Goal: Communication & Community: Ask a question

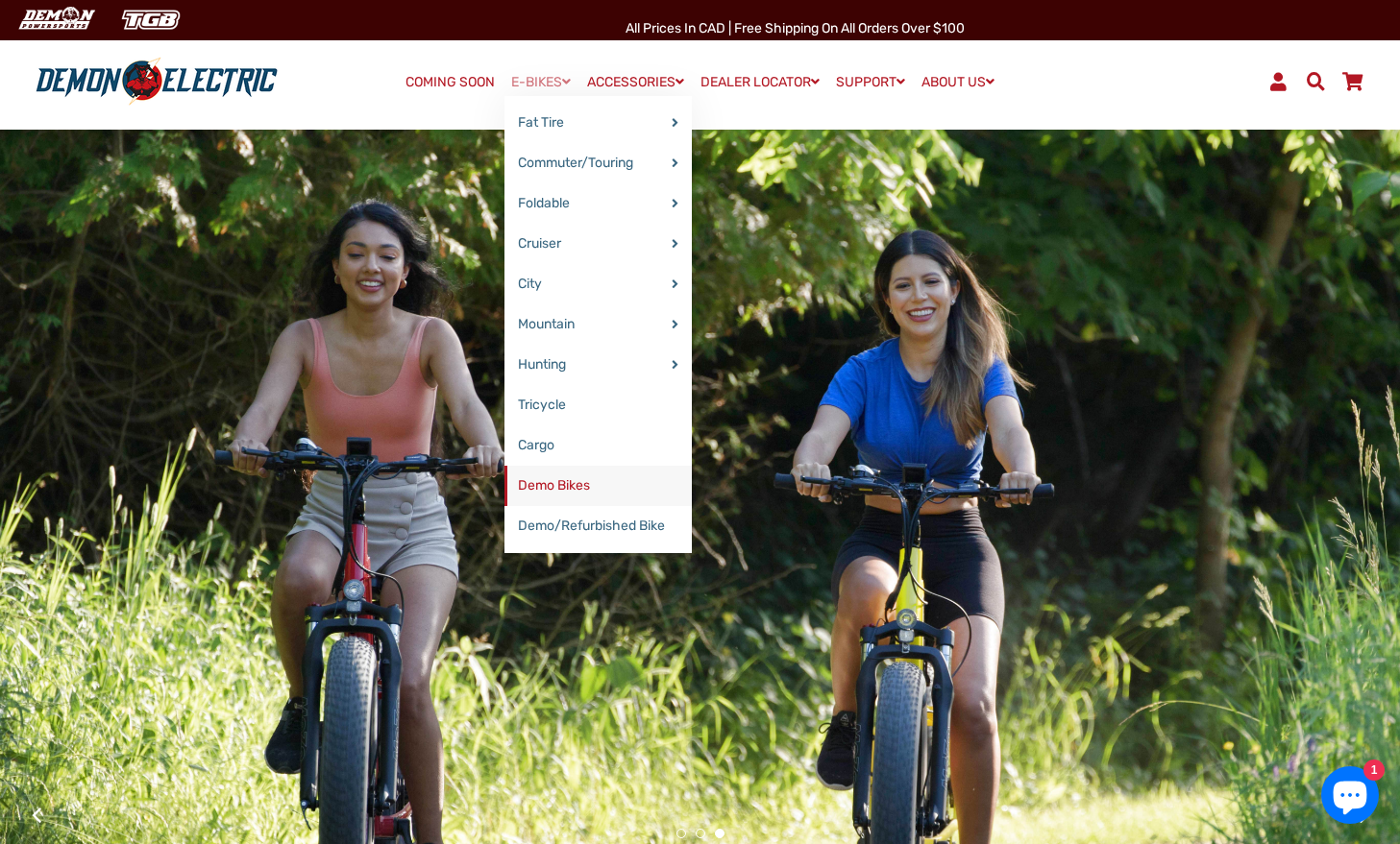
click at [542, 487] on link "Demo Bikes" at bounding box center [597, 485] width 188 height 40
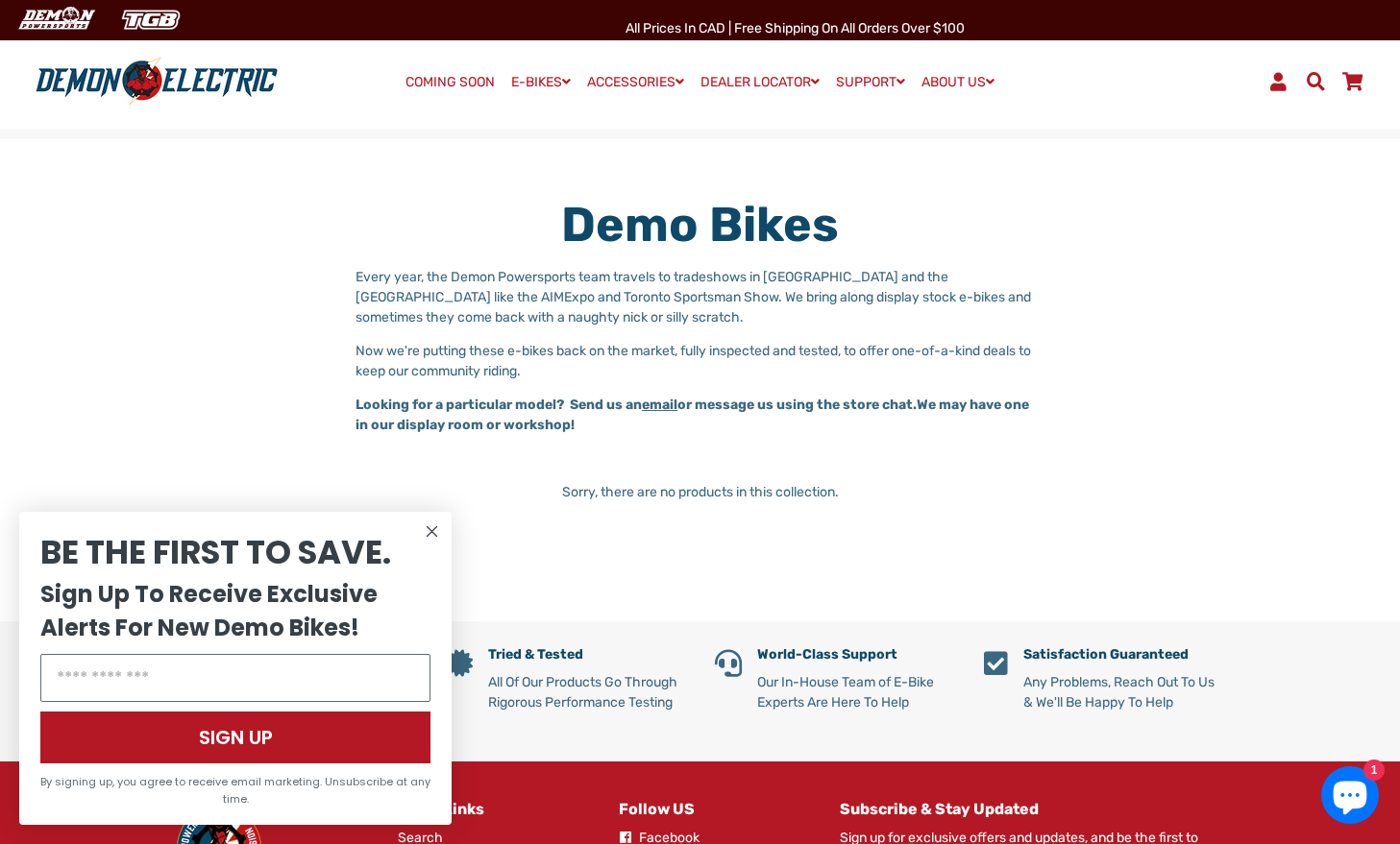
click at [431, 530] on circle "Close dialog" at bounding box center [433, 532] width 23 height 23
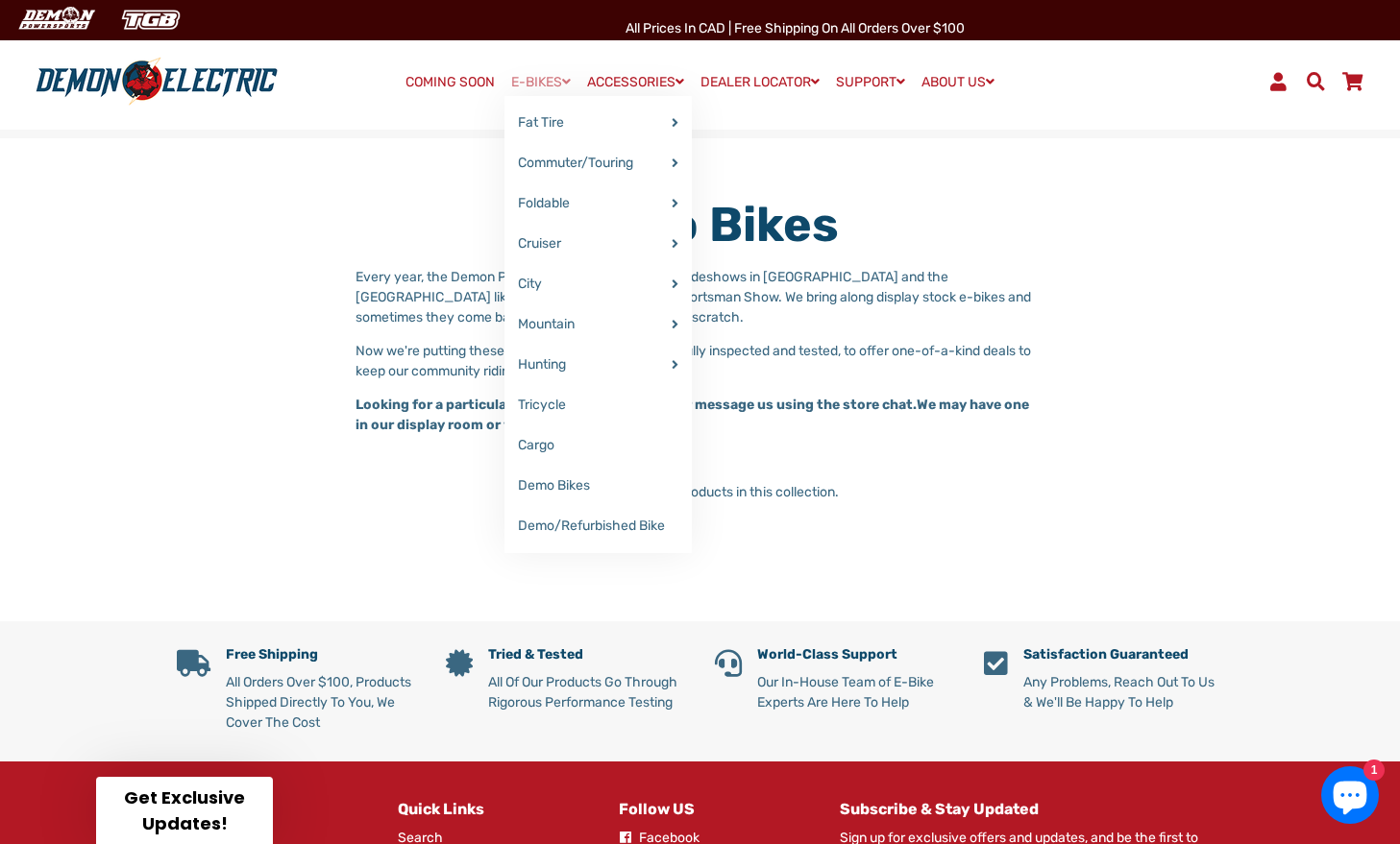
click at [523, 78] on link "E-BIKES" at bounding box center [540, 82] width 73 height 28
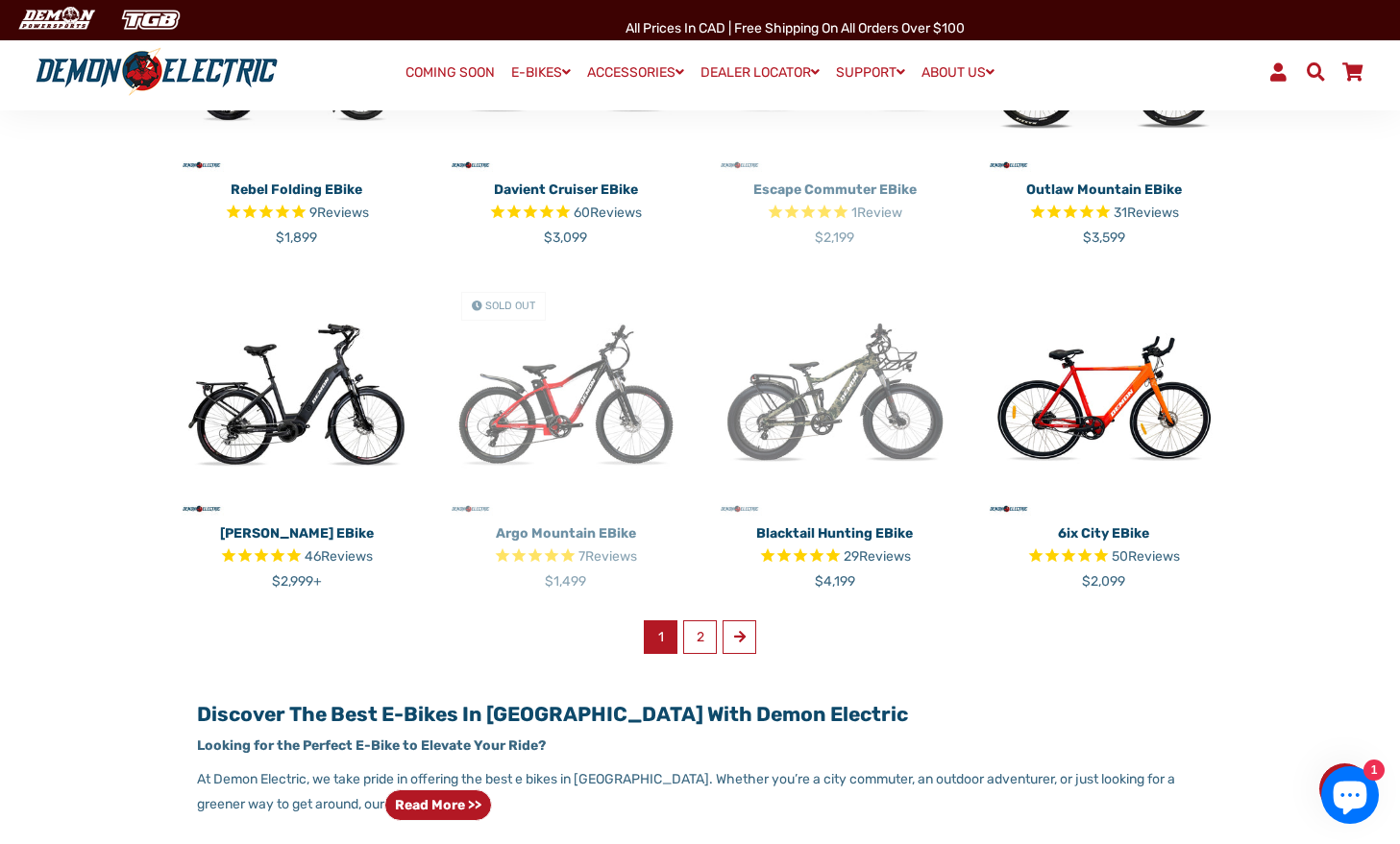
scroll to position [1046, 0]
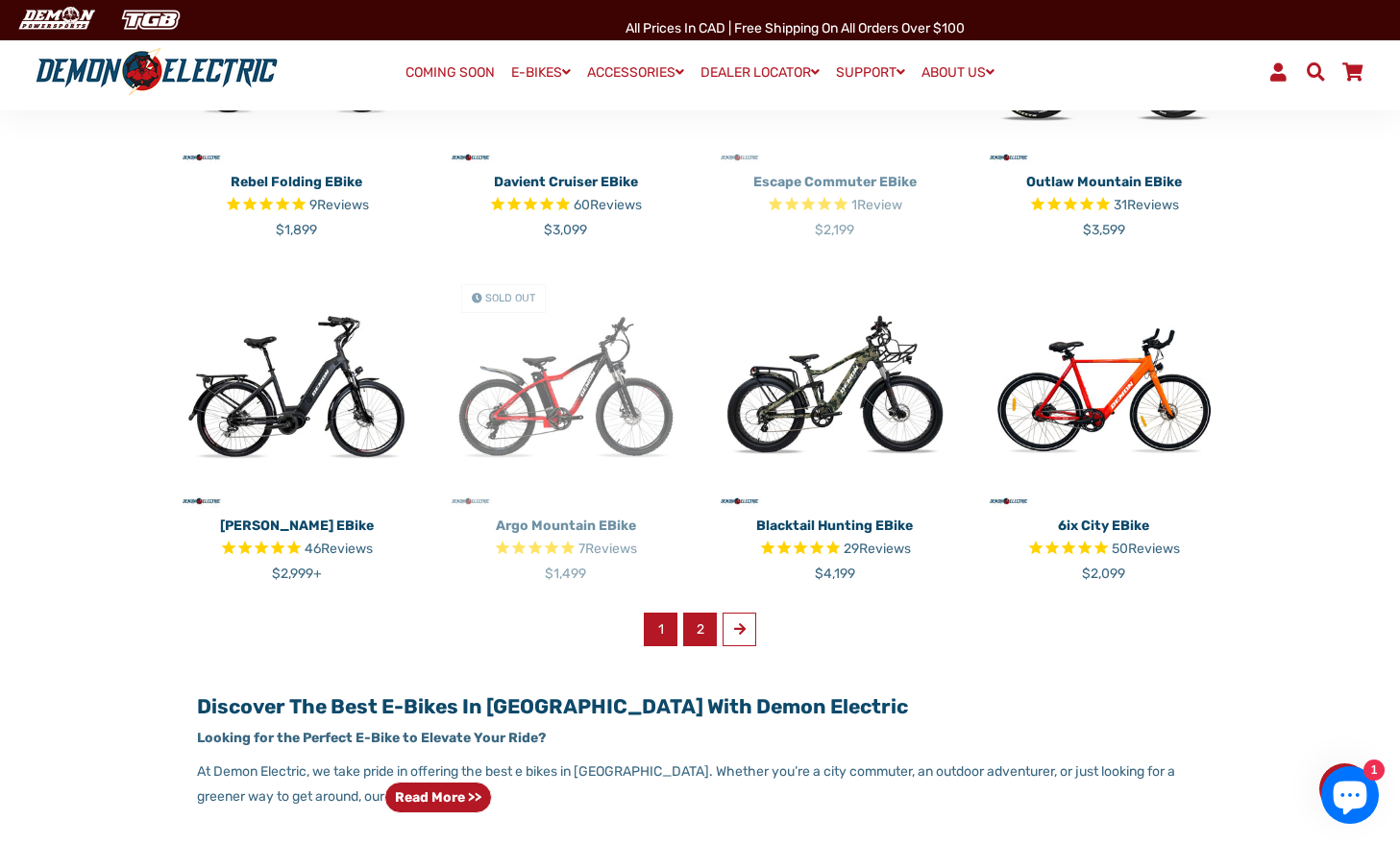
click at [703, 625] on link "2" at bounding box center [700, 629] width 34 height 34
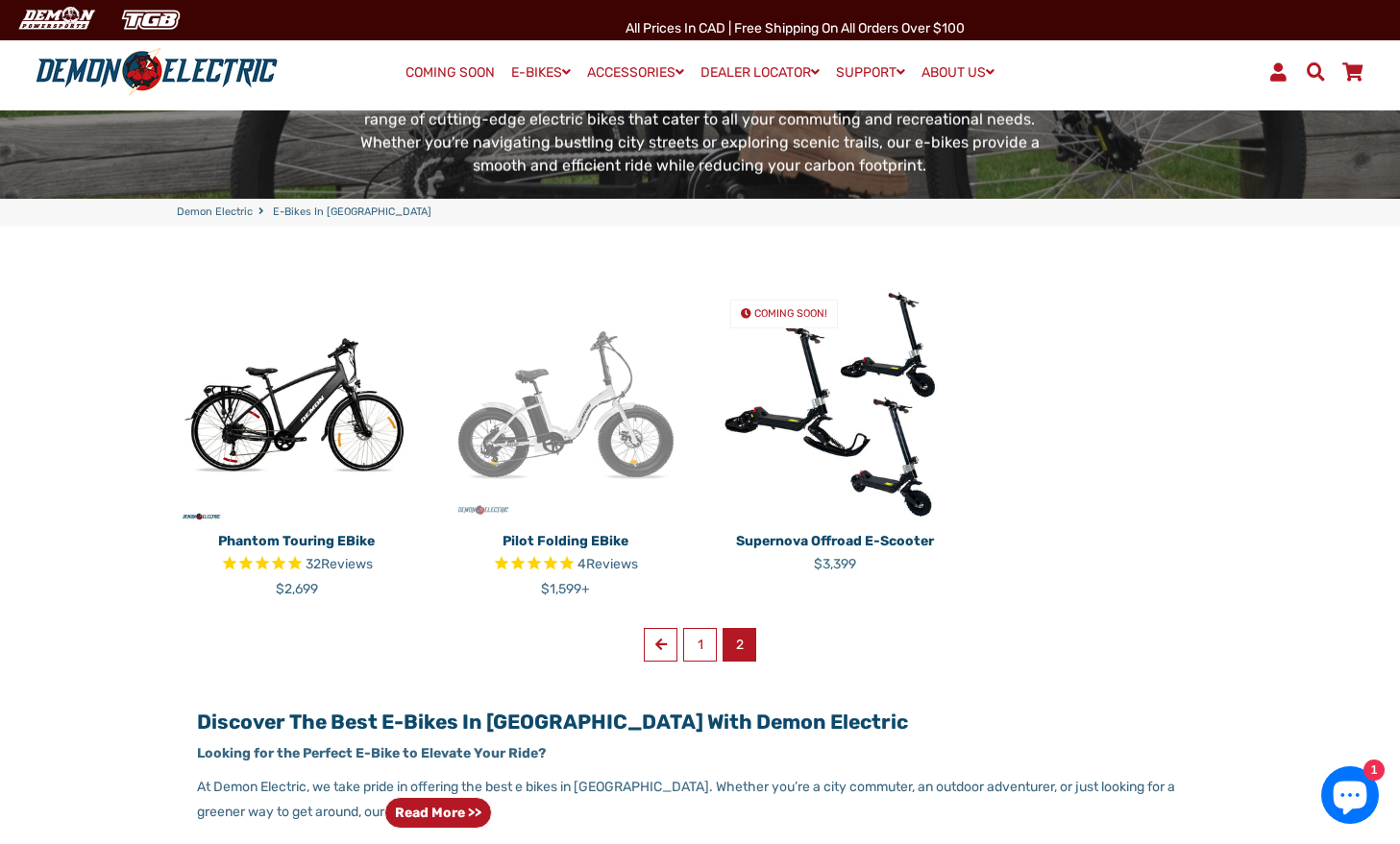
scroll to position [346, 0]
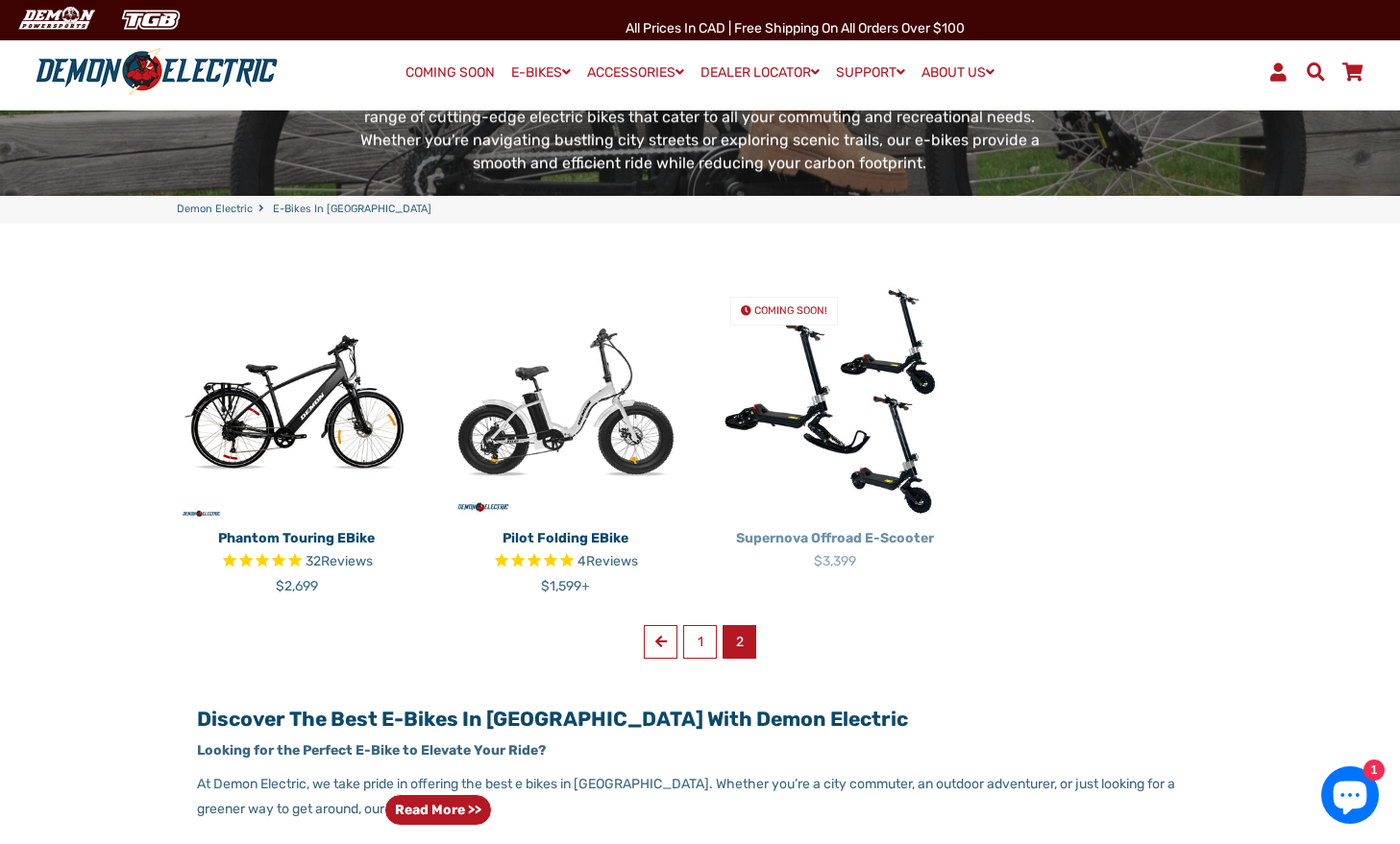
click at [842, 528] on p "Supernova Offroad E-Scooter" at bounding box center [835, 538] width 240 height 20
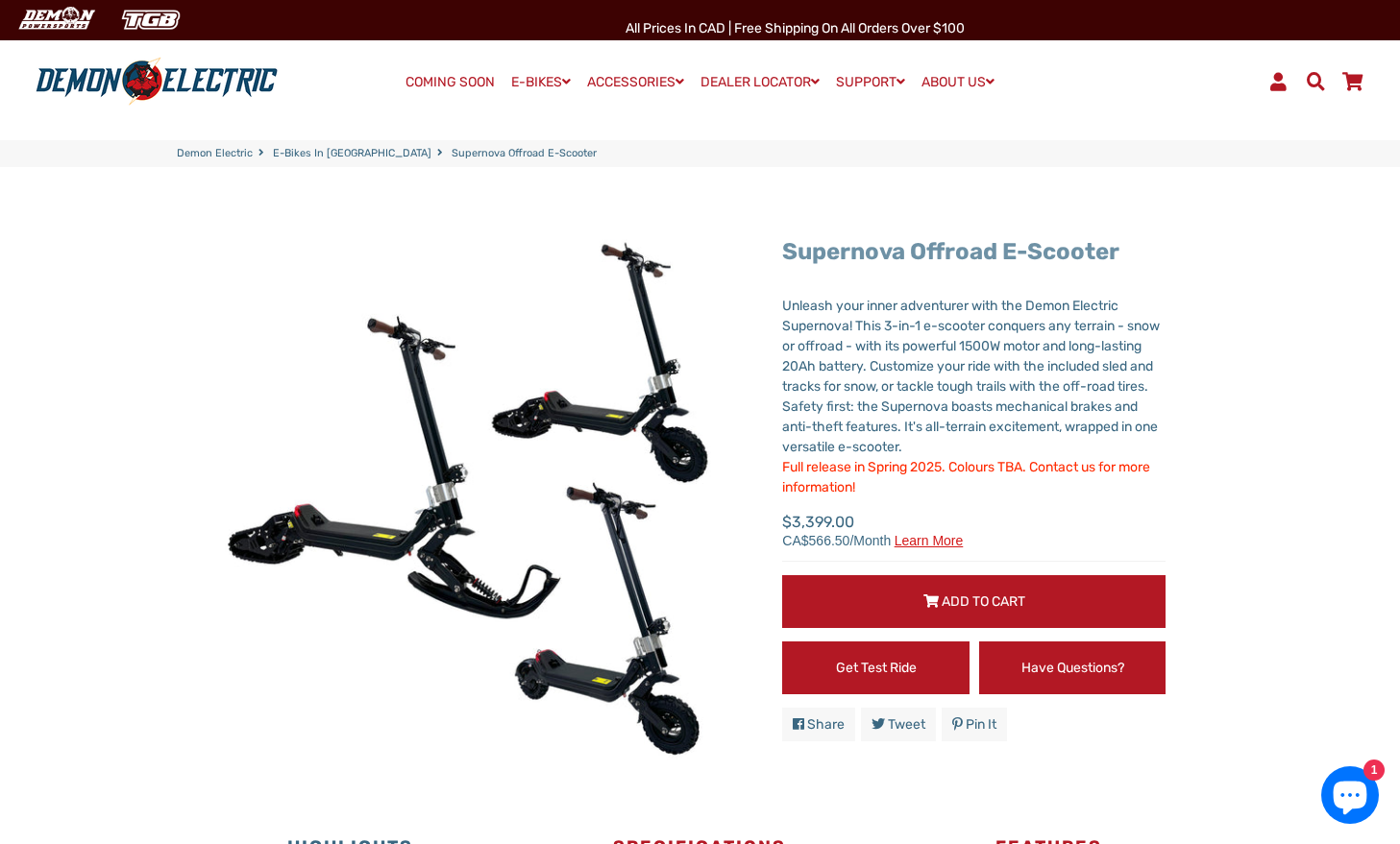
click at [1010, 241] on link "Supernova Offroad E-Scooter" at bounding box center [951, 252] width 338 height 27
click at [891, 367] on span "Unleash your inner adventurer with the Demon Electric Supernova! This 3-in-1 e-…" at bounding box center [971, 376] width 377 height 158
click at [785, 79] on link "DEALER LOCATOR" at bounding box center [760, 82] width 132 height 28
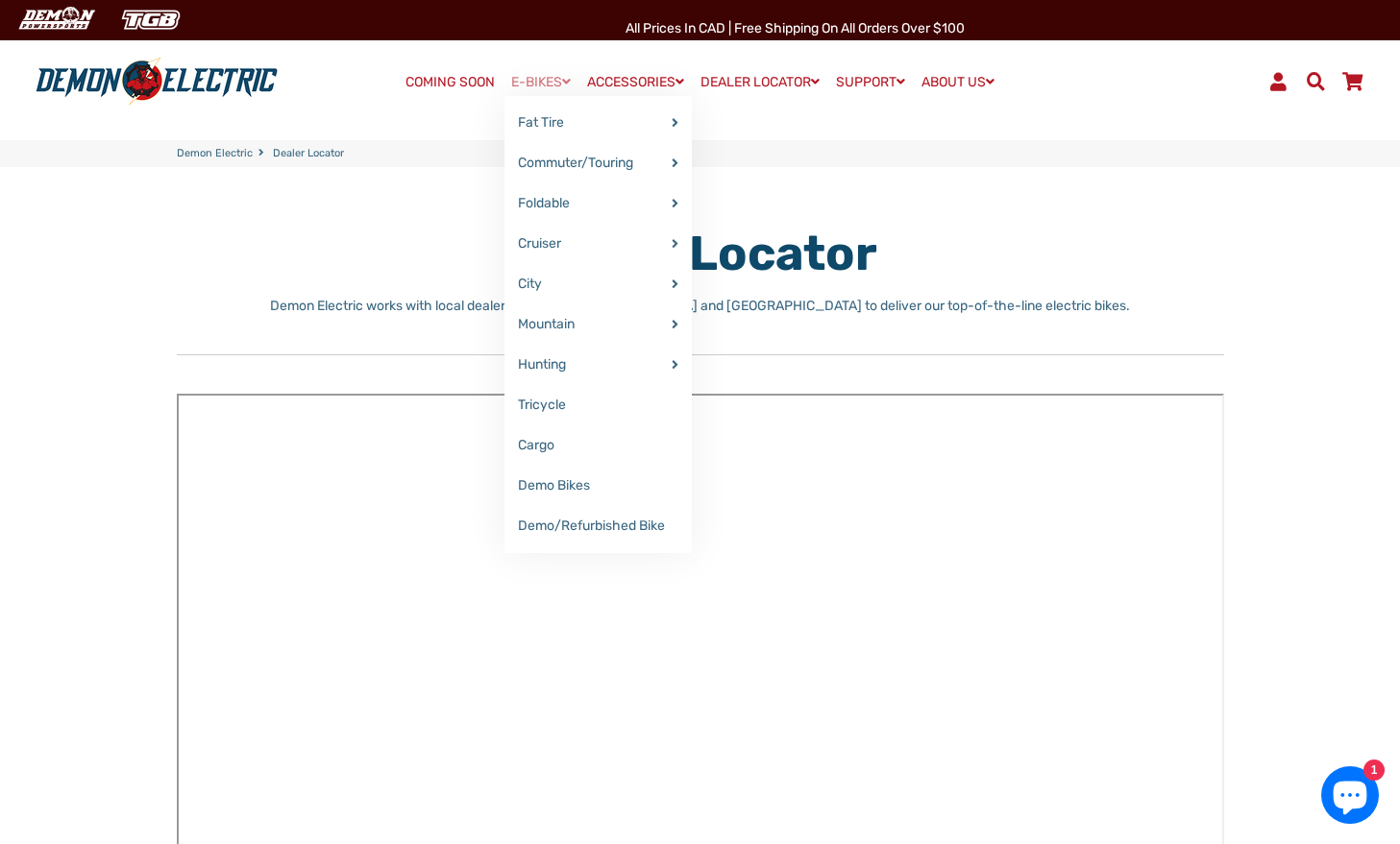
click at [526, 80] on link "E-BIKES" at bounding box center [540, 82] width 73 height 28
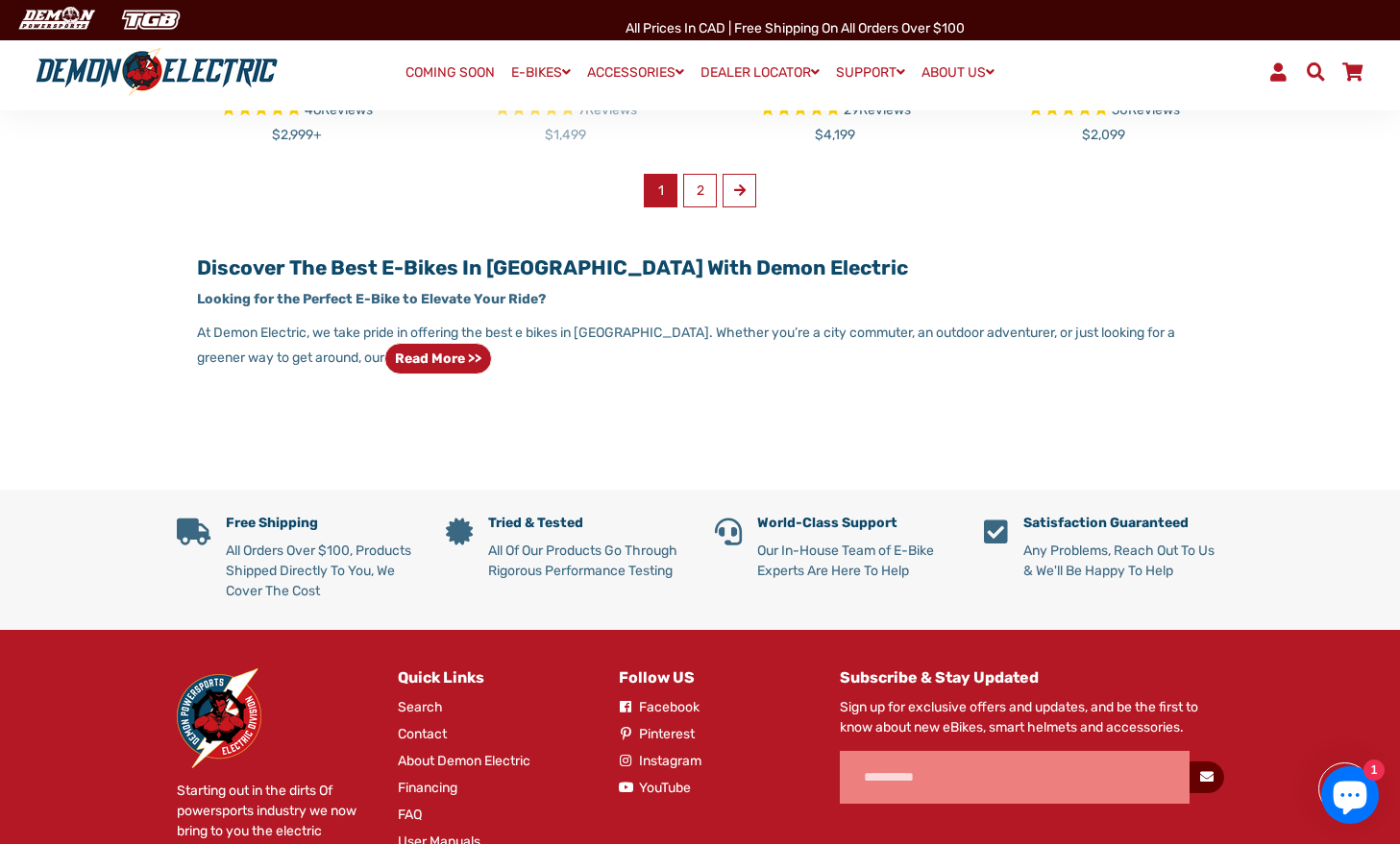
scroll to position [1491, 0]
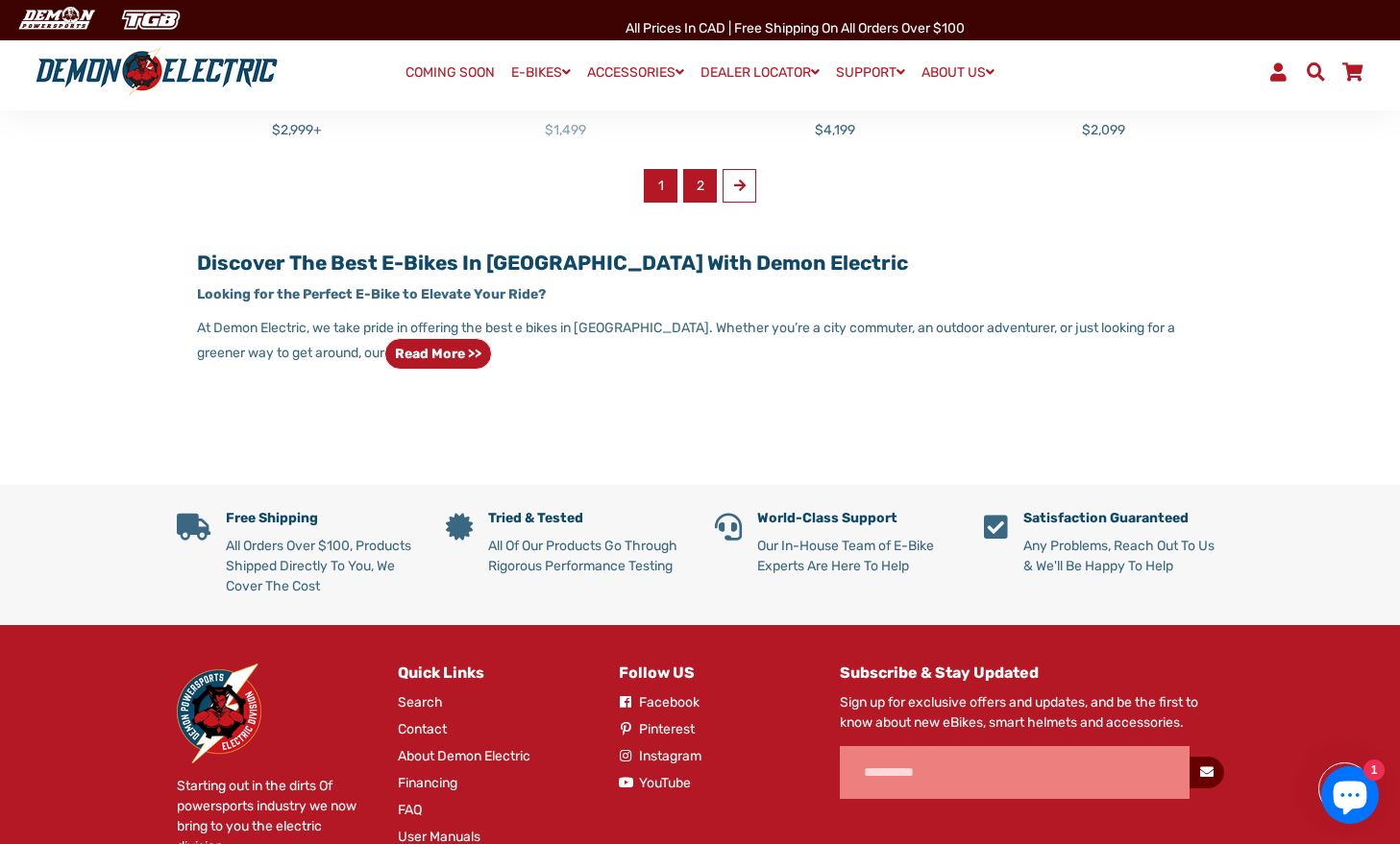
click at [702, 189] on link "2" at bounding box center [700, 186] width 34 height 34
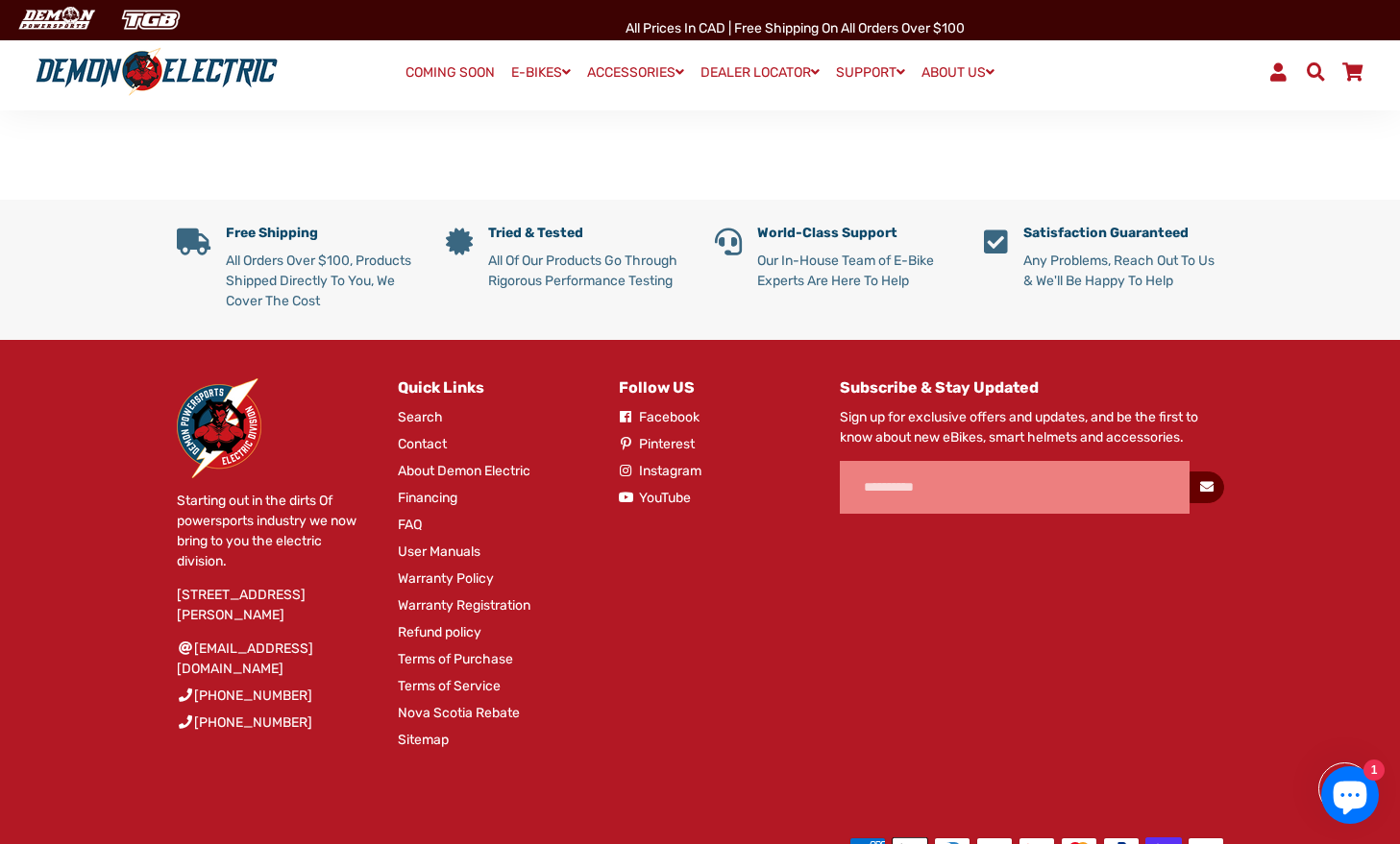
scroll to position [1139, 0]
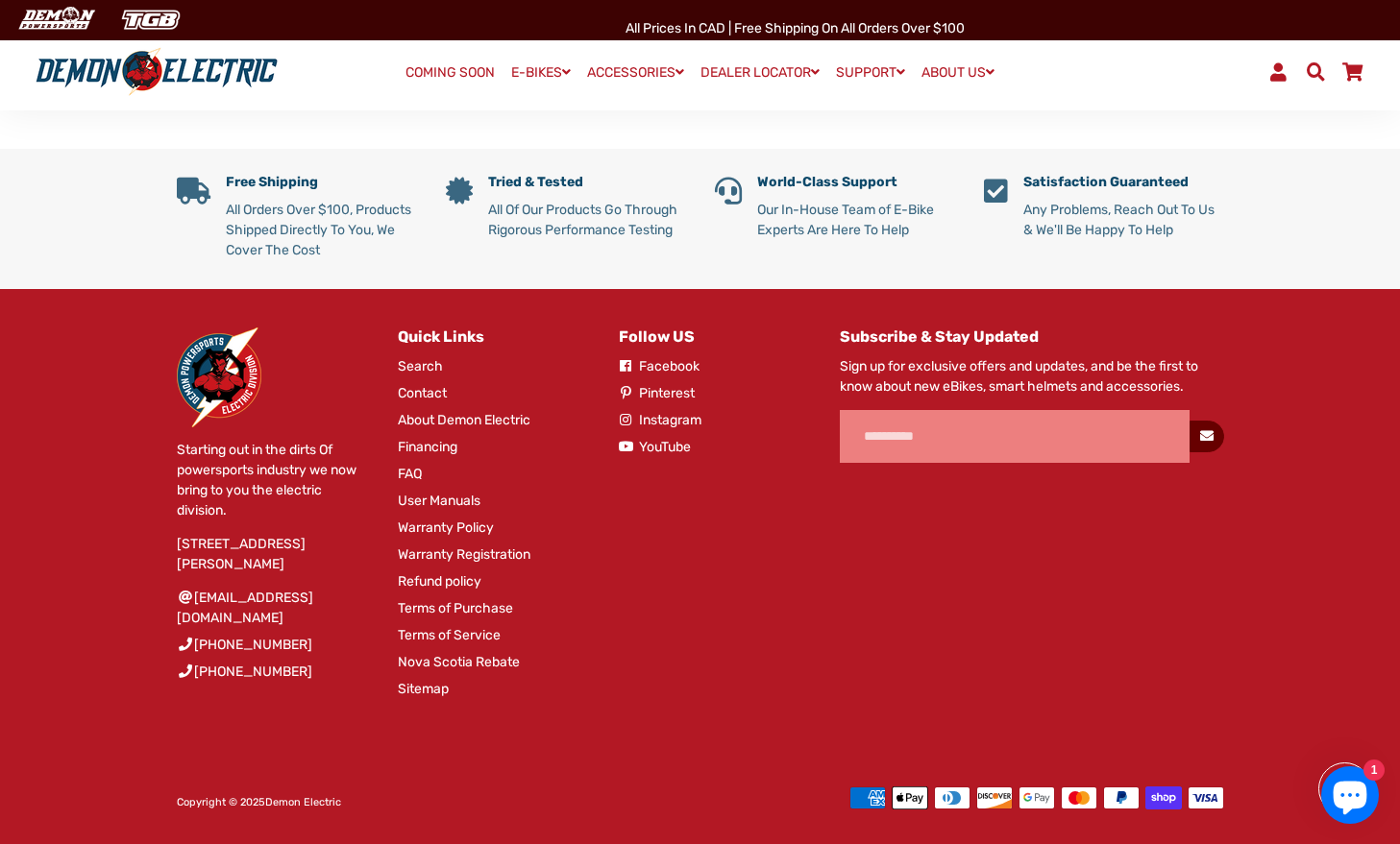
click at [1360, 791] on icon "Chat window" at bounding box center [1350, 798] width 34 height 34
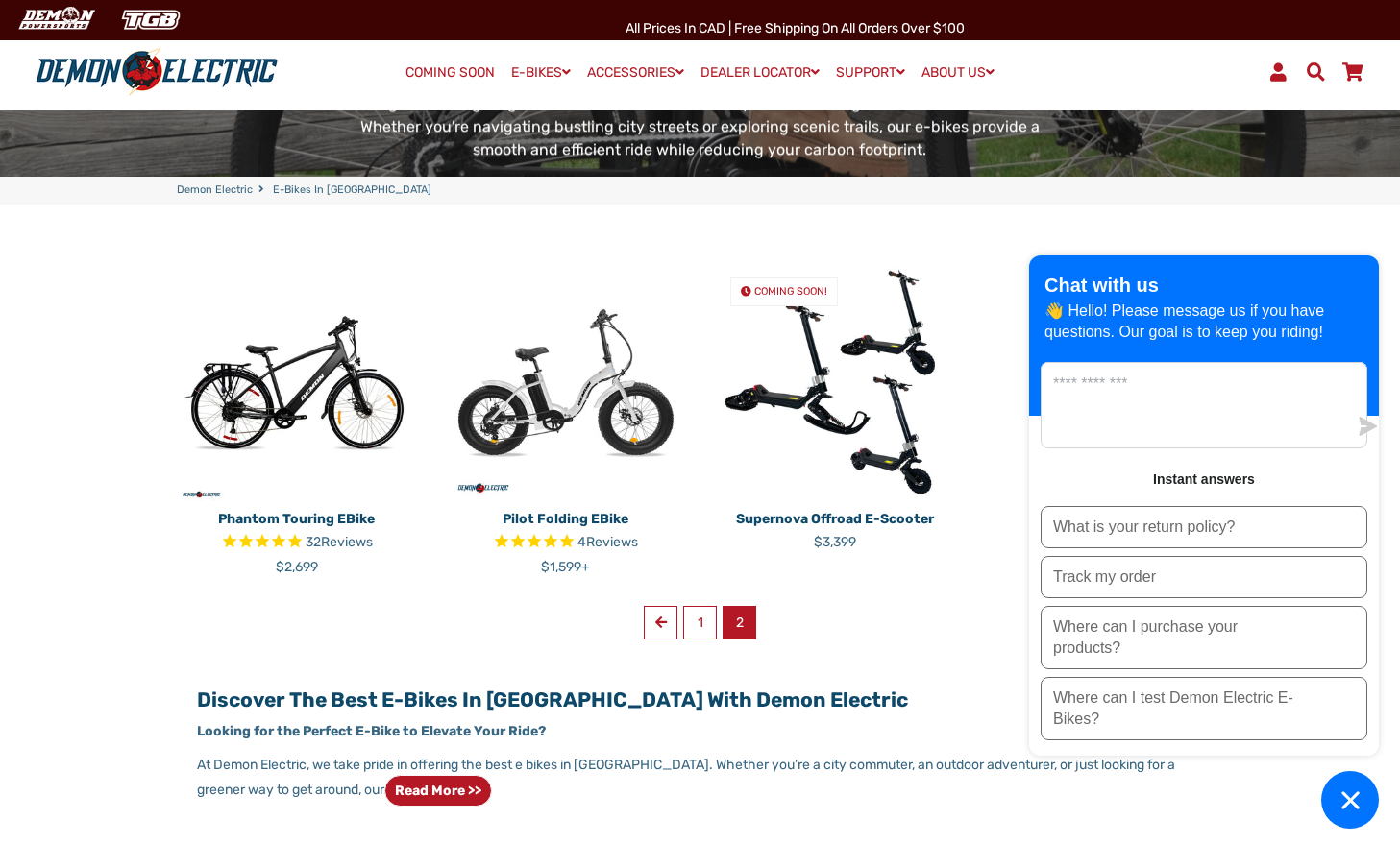
scroll to position [360, 0]
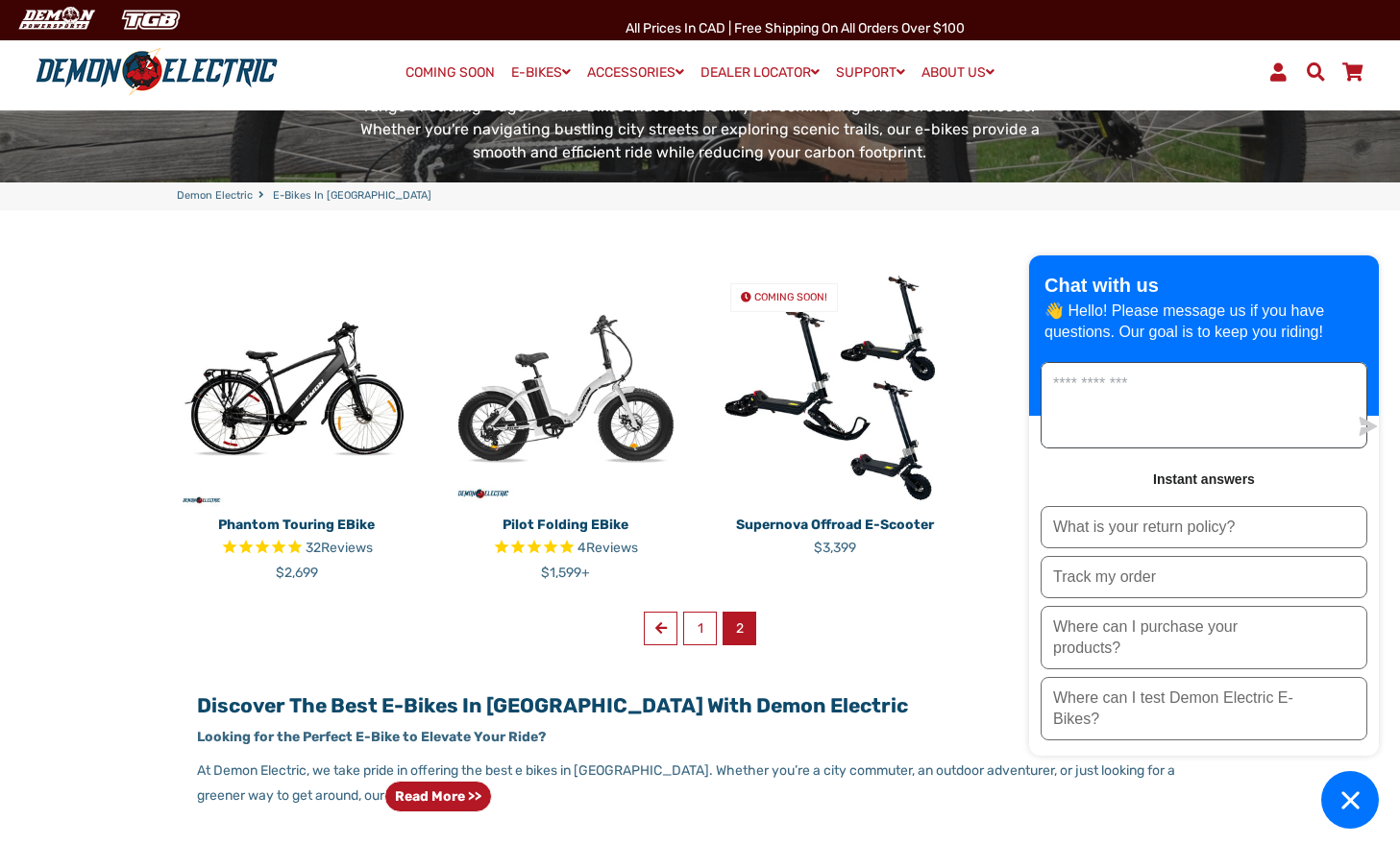
click at [1105, 424] on textarea "Message us" at bounding box center [1194, 404] width 305 height 85
type textarea "**********"
click at [1359, 426] on icon "submit" at bounding box center [1368, 427] width 18 height 19
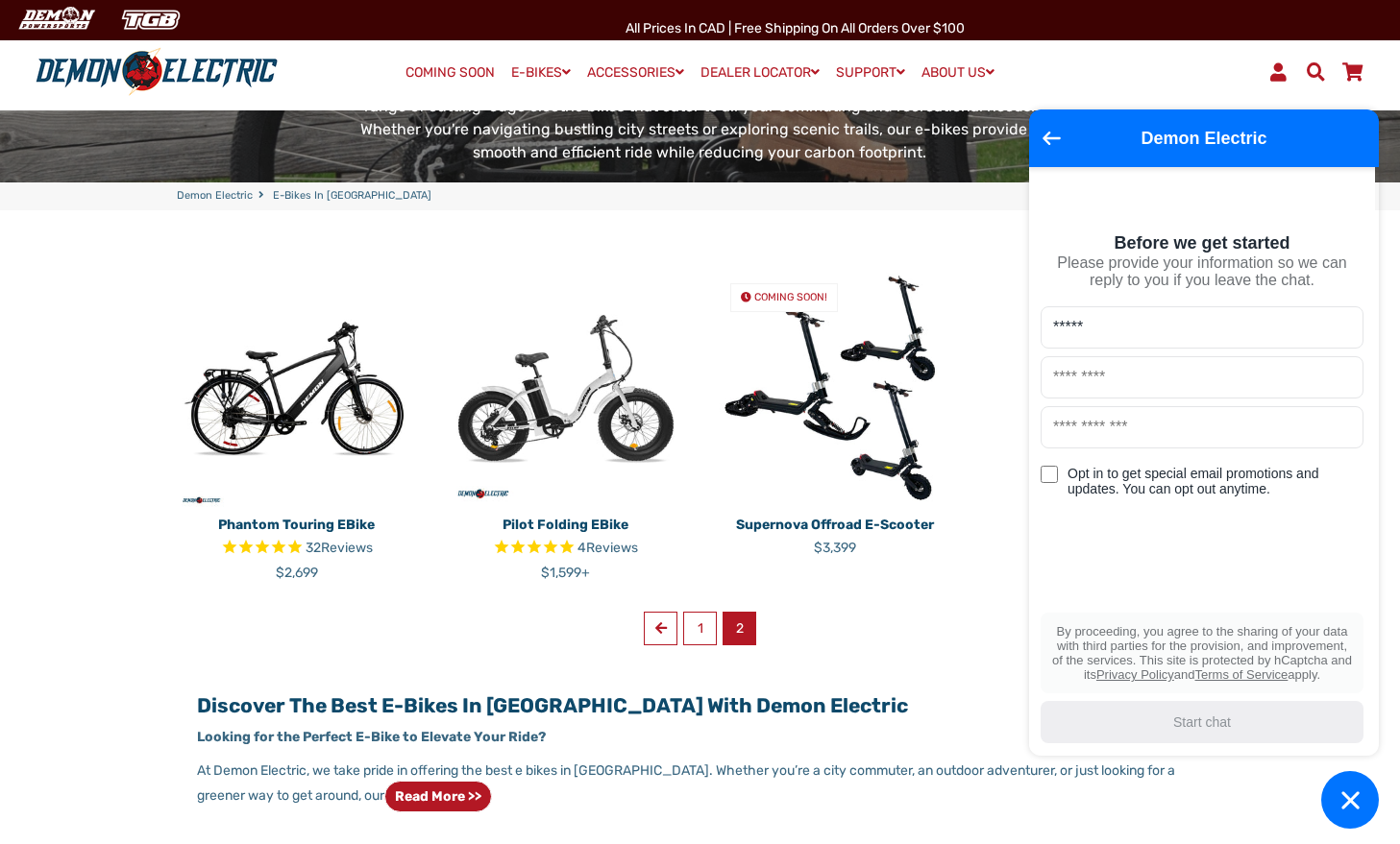
type input "*****"
type input "*******"
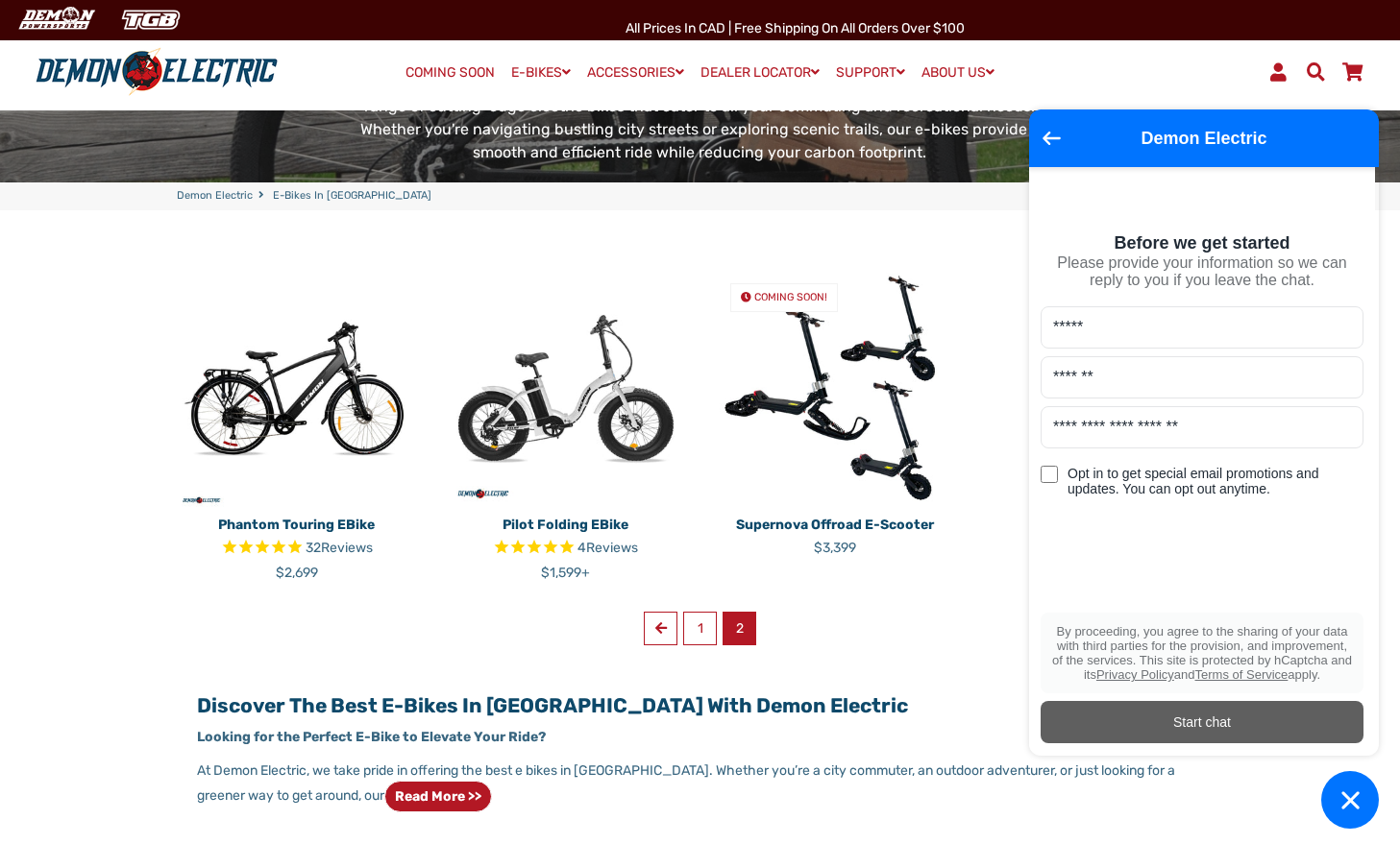
type input "**********"
click at [1201, 720] on div "Start chat" at bounding box center [1202, 722] width 300 height 21
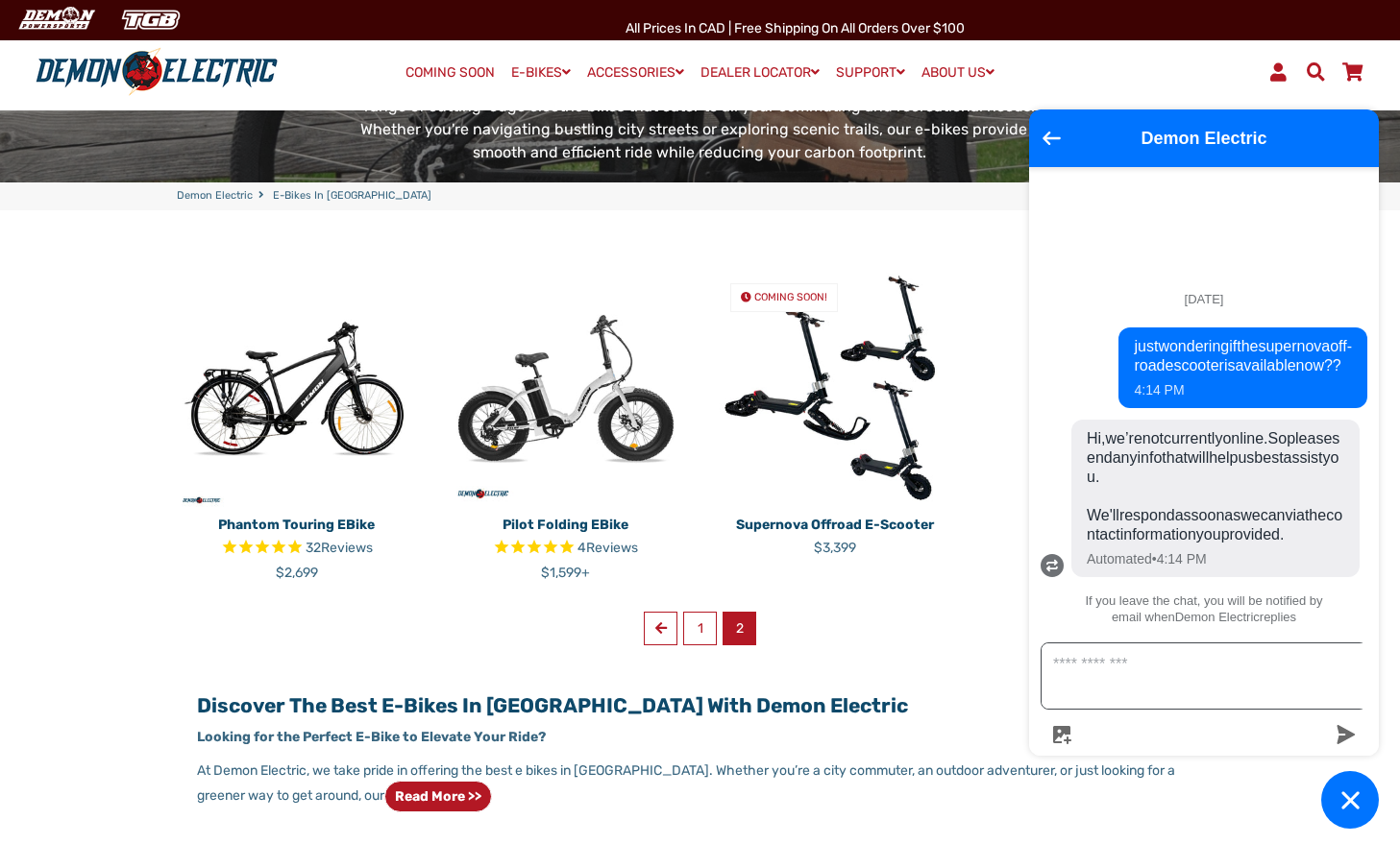
click at [1101, 686] on textarea "Message us" at bounding box center [1214, 676] width 347 height 65
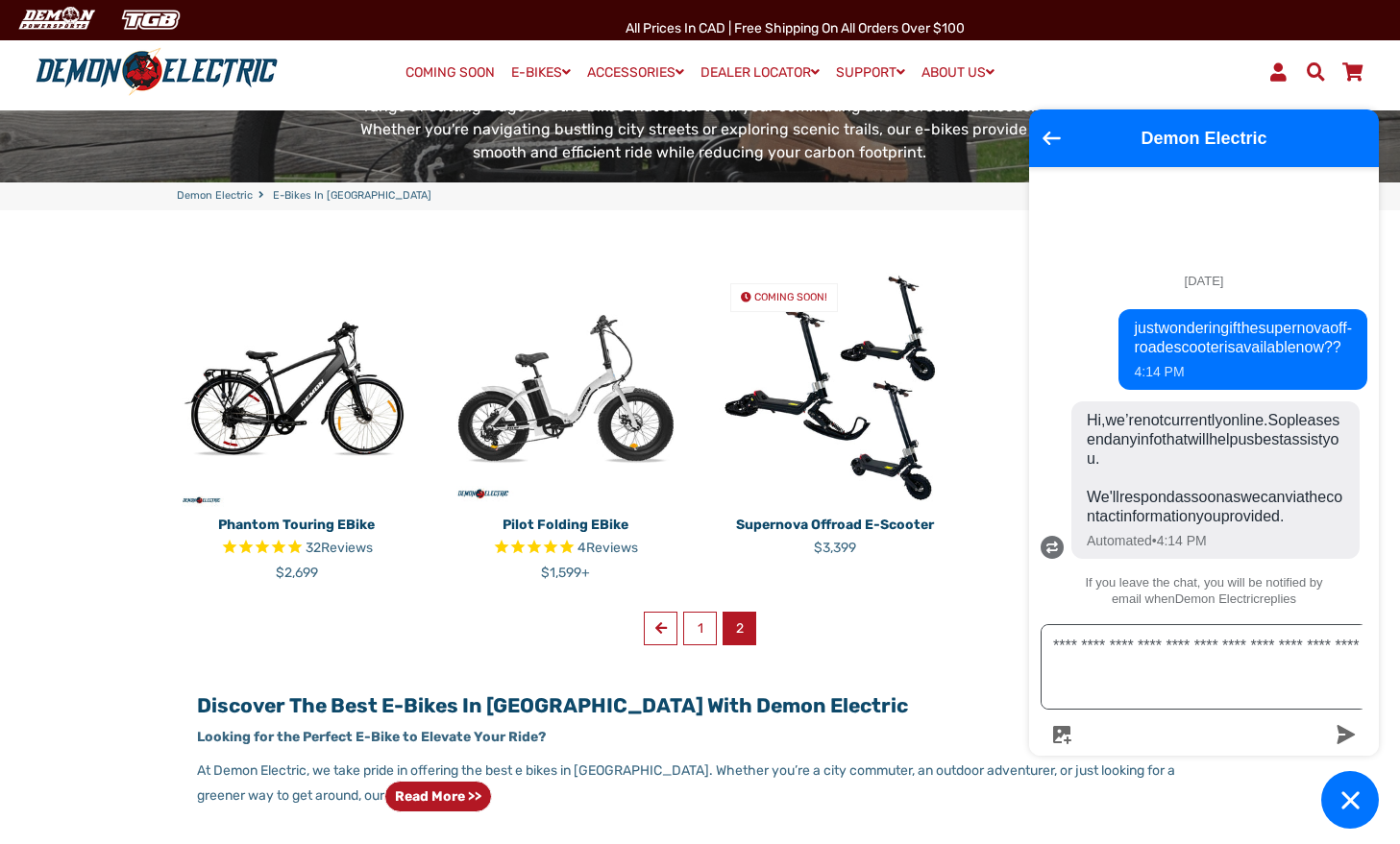
type textarea "**********"
click at [1344, 736] on icon "submit" at bounding box center [1346, 735] width 18 height 19
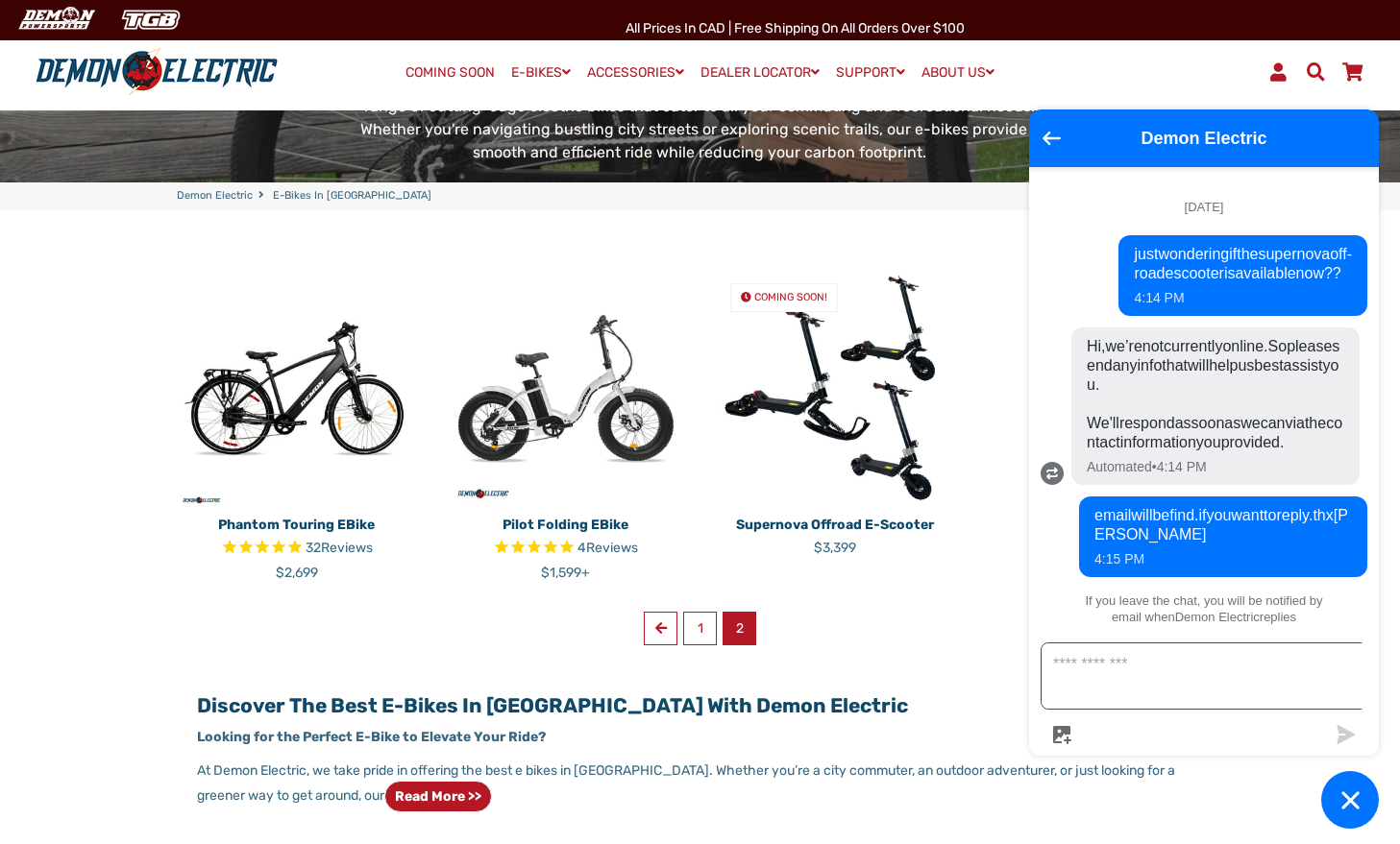
scroll to position [22, 0]
